Goal: Check status: Verify the current state of an ongoing process or item

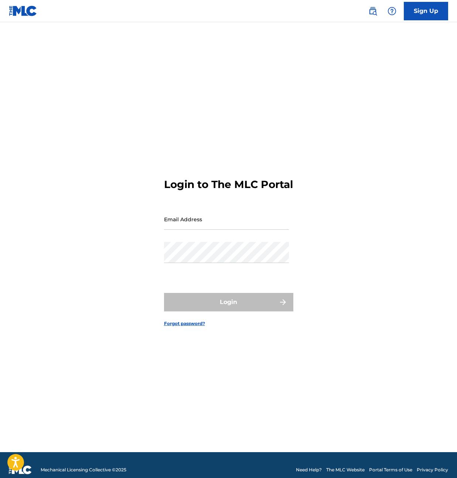
click at [206, 221] on input "Email Address" at bounding box center [226, 219] width 125 height 21
type input "[PERSON_NAME][EMAIL_ADDRESS][DOMAIN_NAME]"
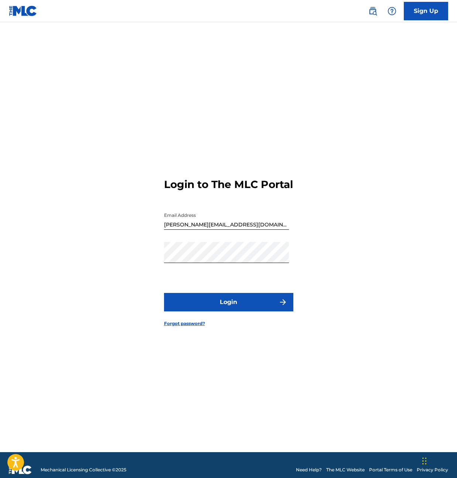
click at [253, 307] on button "Login" at bounding box center [228, 302] width 129 height 18
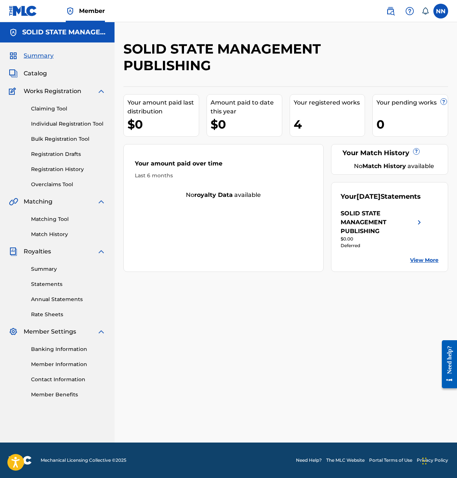
click at [52, 283] on link "Statements" at bounding box center [68, 284] width 75 height 8
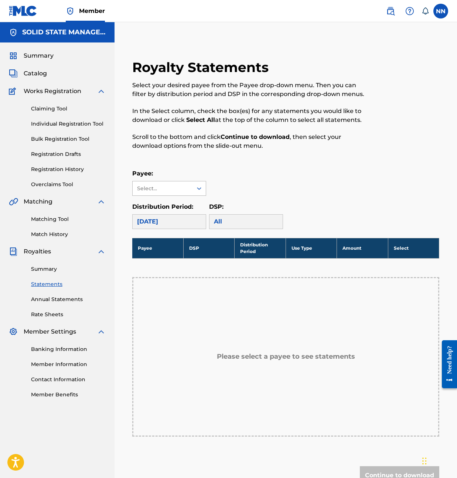
click at [199, 190] on icon at bounding box center [198, 188] width 7 height 7
click at [181, 214] on div "SOLID STATE MANAGEMENT PUBLISHING" at bounding box center [169, 214] width 73 height 36
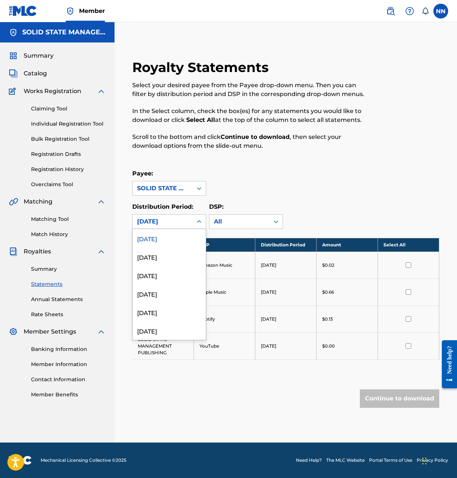
click at [191, 221] on div "[DATE]" at bounding box center [163, 221] width 60 height 14
click at [177, 265] on div "[DATE]" at bounding box center [169, 256] width 73 height 18
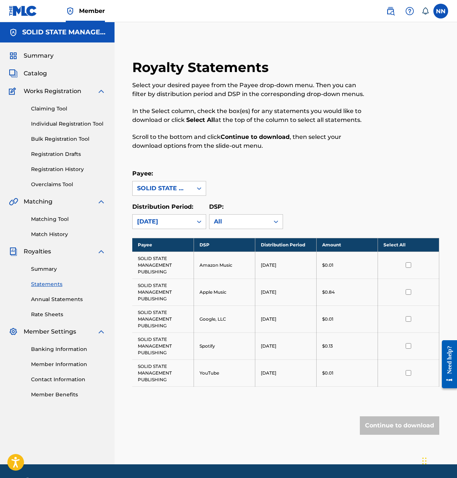
click at [188, 217] on div "[DATE]" at bounding box center [163, 221] width 60 height 14
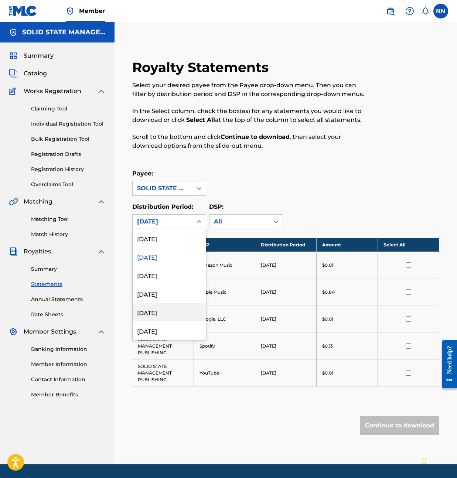
click at [172, 317] on div "[DATE]" at bounding box center [169, 312] width 73 height 18
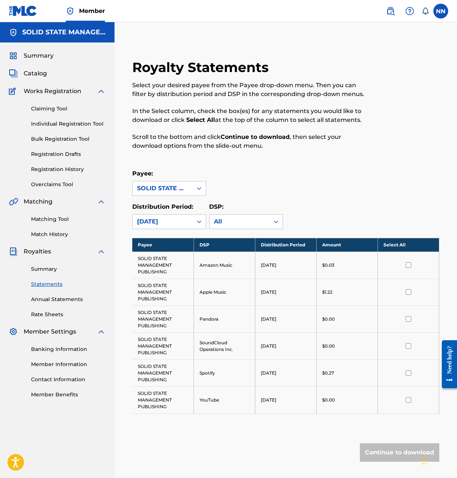
click at [182, 221] on div "[DATE]" at bounding box center [162, 221] width 51 height 9
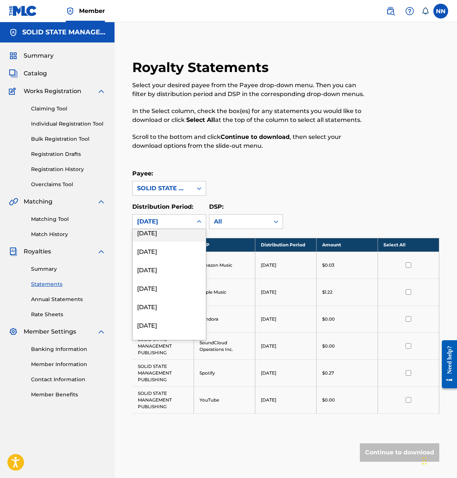
scroll to position [99, 0]
click at [171, 320] on div "[DATE]" at bounding box center [169, 324] width 73 height 18
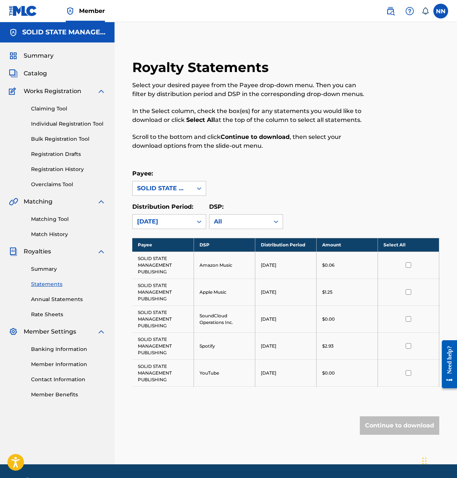
click at [186, 222] on div "[DATE]" at bounding box center [162, 221] width 51 height 9
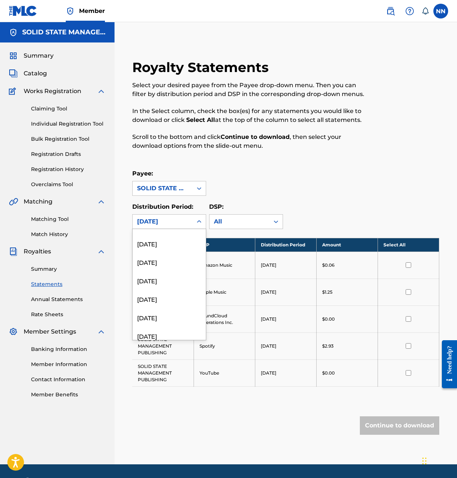
scroll to position [638, 0]
click at [177, 309] on div "[DATE]" at bounding box center [169, 301] width 73 height 18
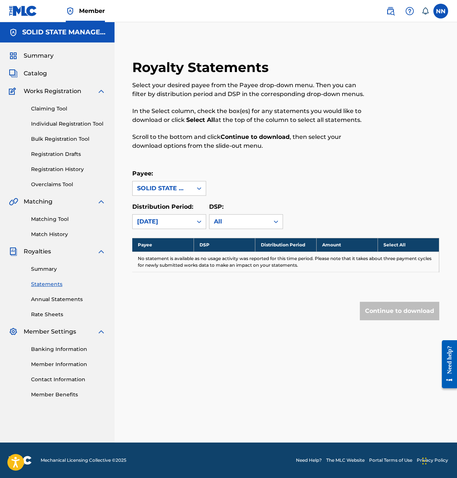
click at [181, 213] on div "Distribution Period: option [DATE], selected. [DATE]" at bounding box center [169, 215] width 74 height 27
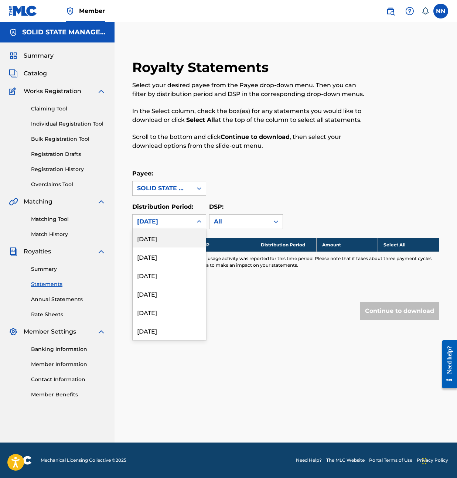
click at [187, 214] on div "[DATE]" at bounding box center [163, 221] width 60 height 14
click at [194, 217] on div at bounding box center [198, 221] width 13 height 13
click at [180, 255] on div "[DATE]" at bounding box center [169, 256] width 73 height 18
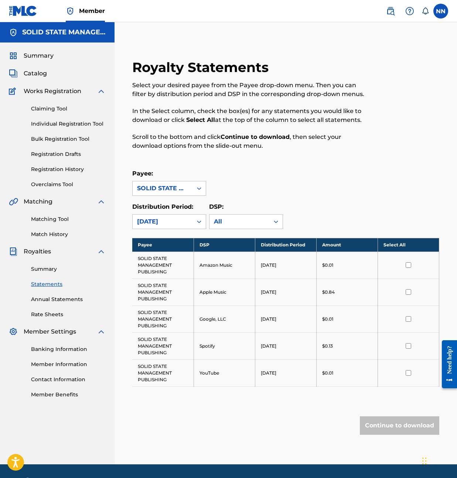
click at [49, 265] on link "Summary" at bounding box center [68, 269] width 75 height 8
